Goal: Obtain resource: Obtain resource

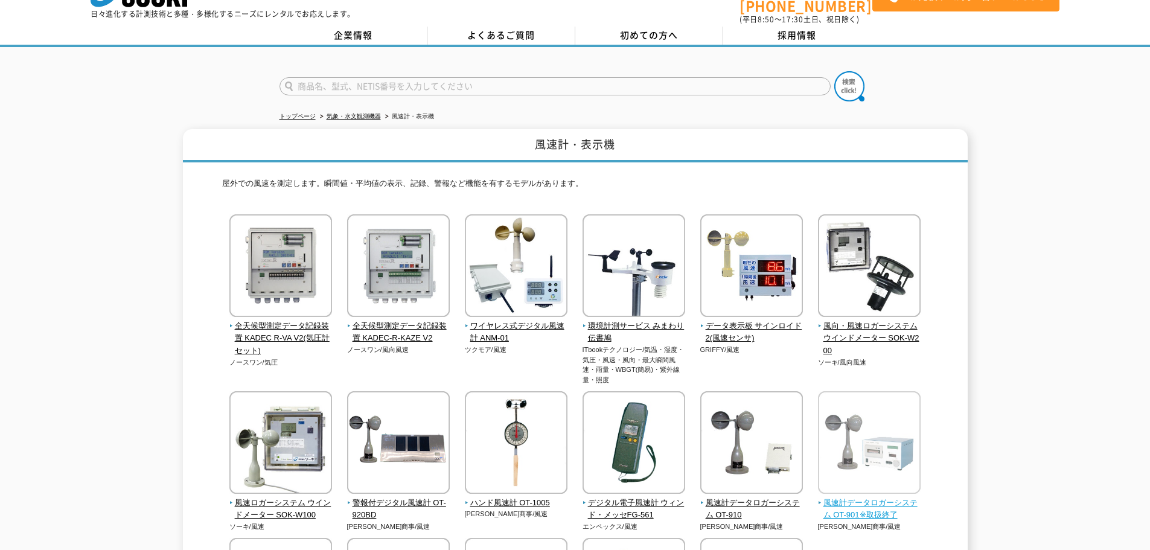
scroll to position [60, 0]
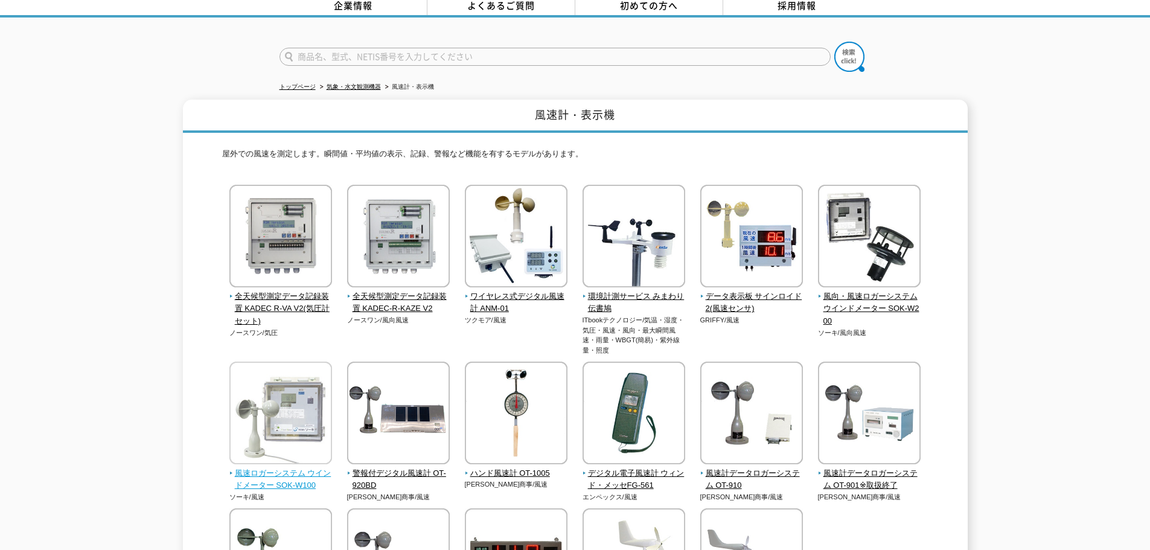
click at [301, 435] on img at bounding box center [280, 415] width 103 height 106
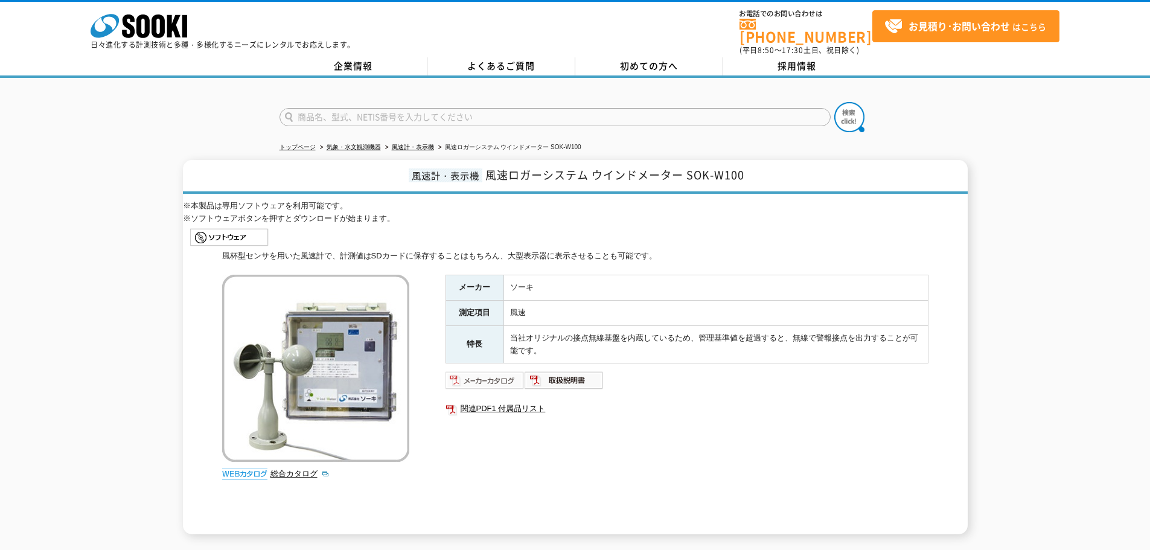
click at [499, 371] on img at bounding box center [484, 380] width 79 height 19
click at [497, 371] on img at bounding box center [484, 380] width 79 height 19
click at [298, 469] on link "総合カタログ" at bounding box center [299, 473] width 59 height 9
